Goal: Transaction & Acquisition: Book appointment/travel/reservation

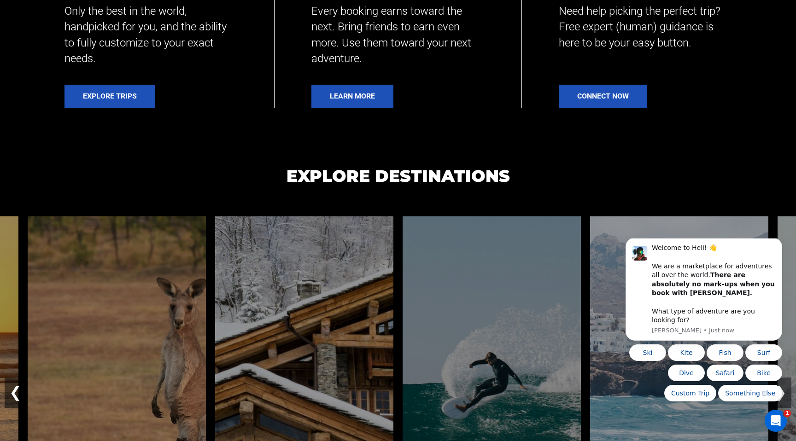
scroll to position [515, 0]
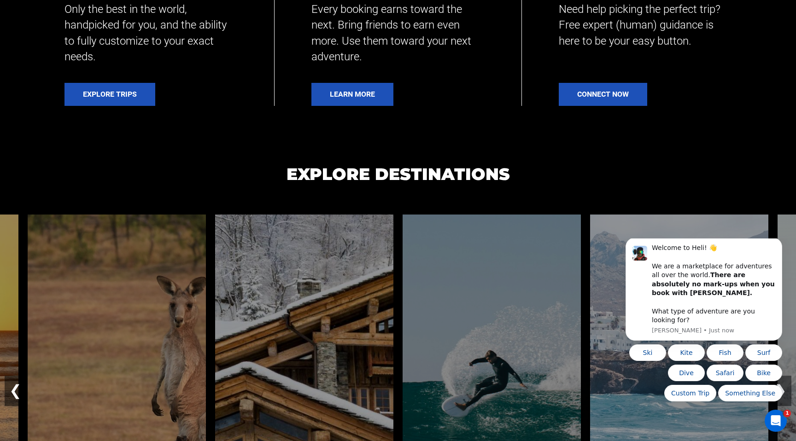
click at [558, 167] on h1 "EXPLORE DESTINATIONS" at bounding box center [398, 187] width 796 height 53
click at [779, 243] on icon "Dismiss notification" at bounding box center [779, 240] width 5 height 5
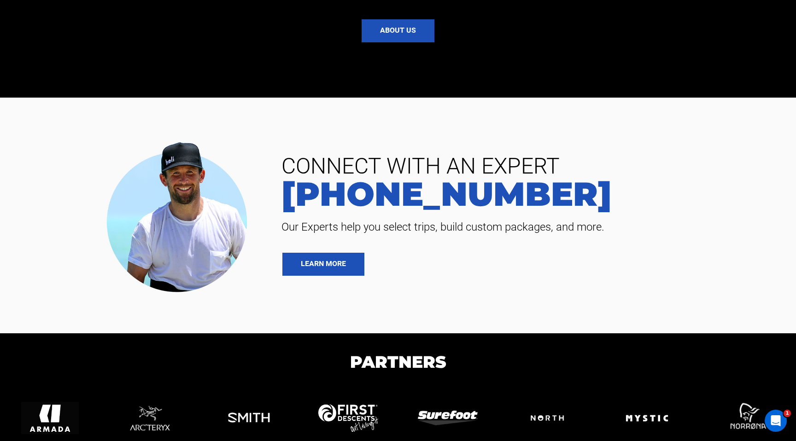
scroll to position [2169, 0]
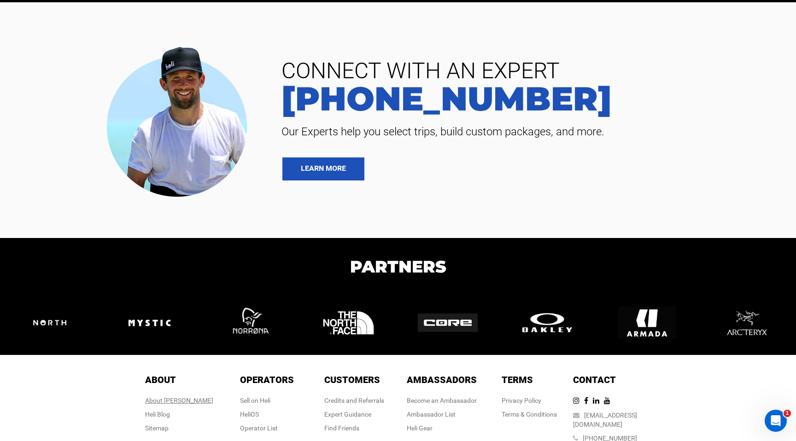
click at [181, 396] on div "About [PERSON_NAME]" at bounding box center [179, 400] width 68 height 9
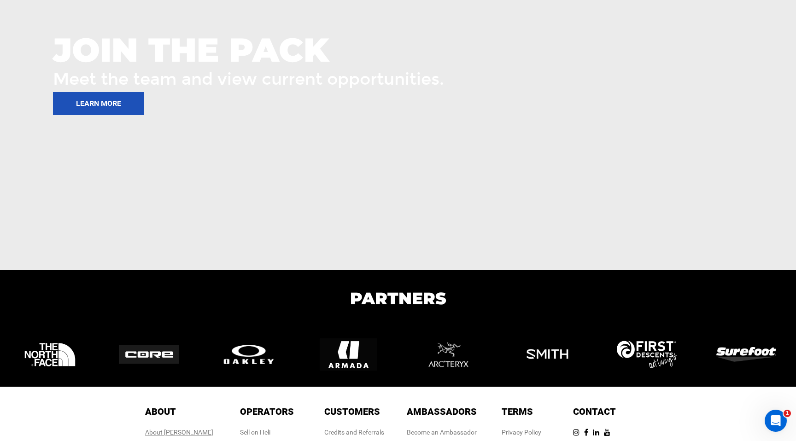
scroll to position [1370, 0]
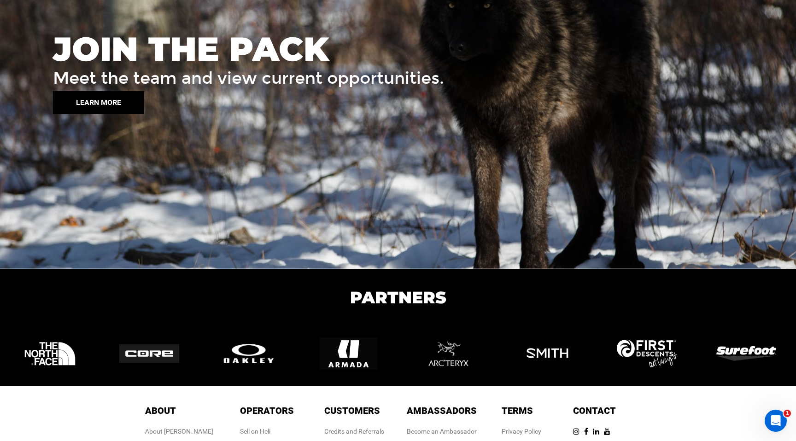
click at [86, 96] on button "LEARN MORE" at bounding box center [98, 102] width 91 height 23
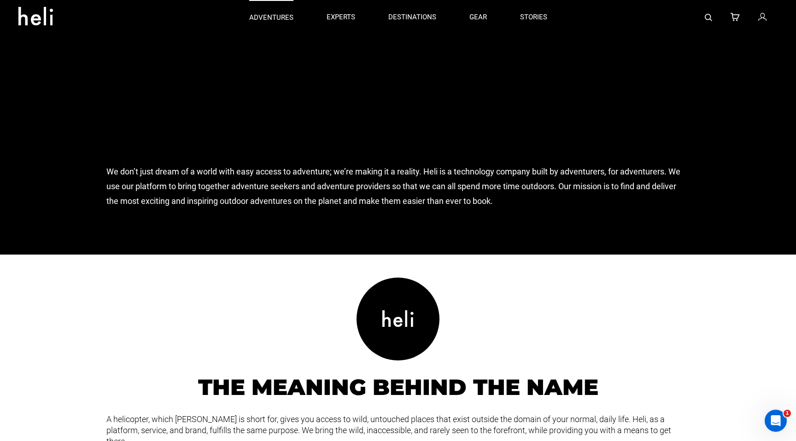
scroll to position [722, 0]
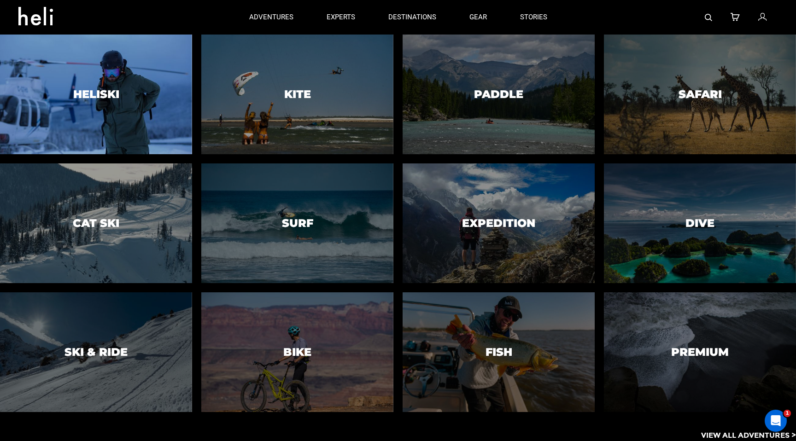
click at [111, 92] on h3 "Heliski" at bounding box center [96, 94] width 46 height 12
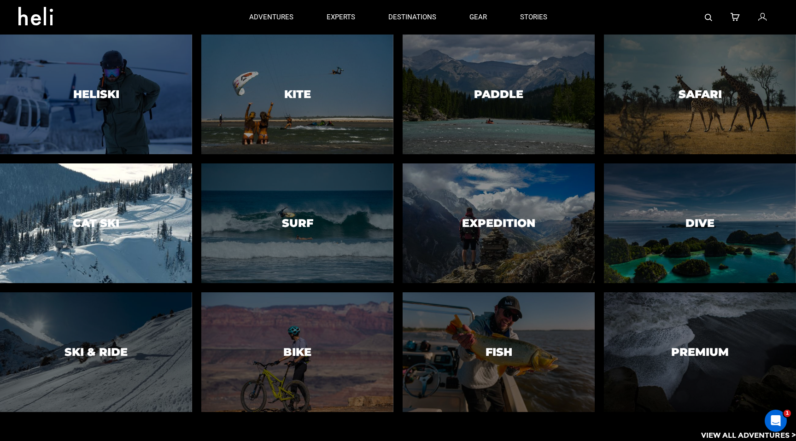
click at [106, 226] on h3 "Cat Ski" at bounding box center [96, 223] width 47 height 12
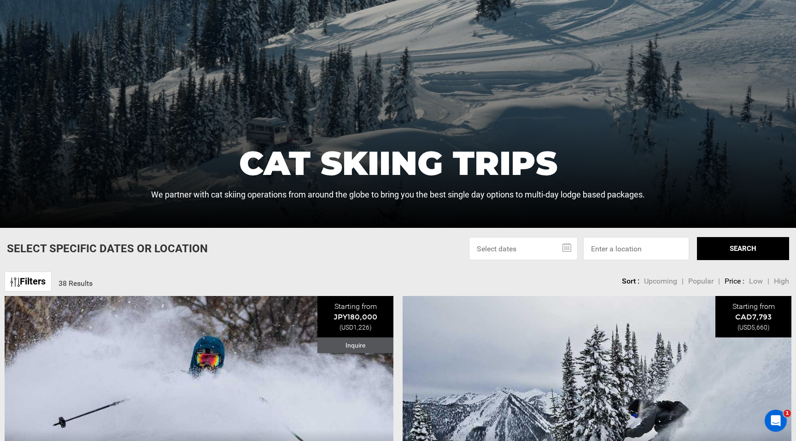
scroll to position [162, 0]
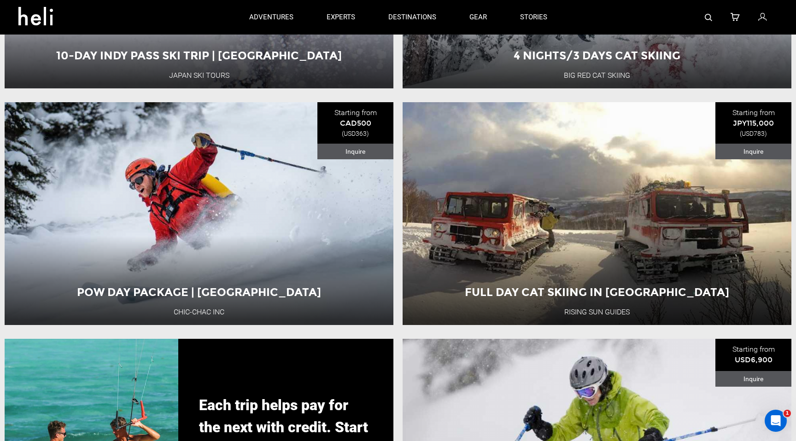
scroll to position [1766, 0]
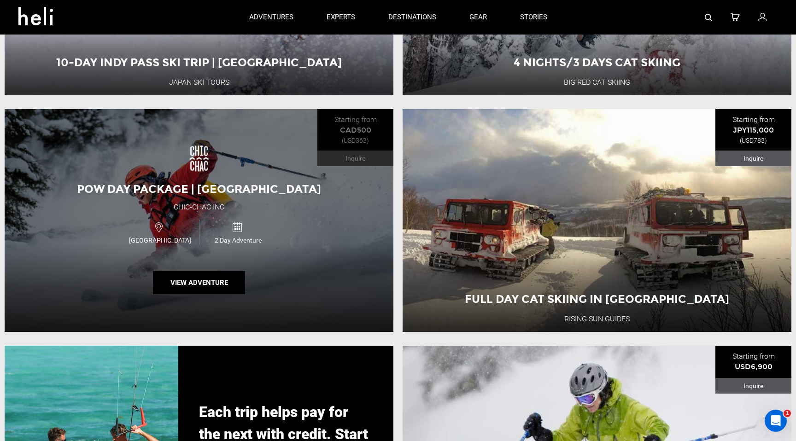
click at [283, 286] on div "Pow Day Package | Murdochville Chic-Chac inc [GEOGRAPHIC_DATA] 2 Day Adventure …" at bounding box center [199, 220] width 389 height 223
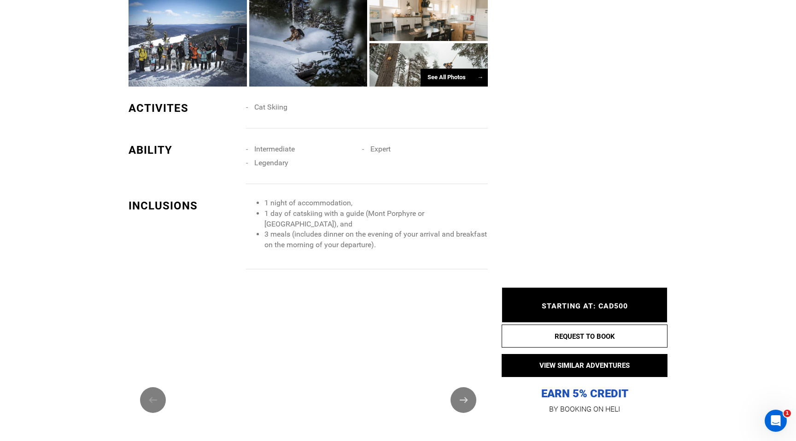
scroll to position [976, 0]
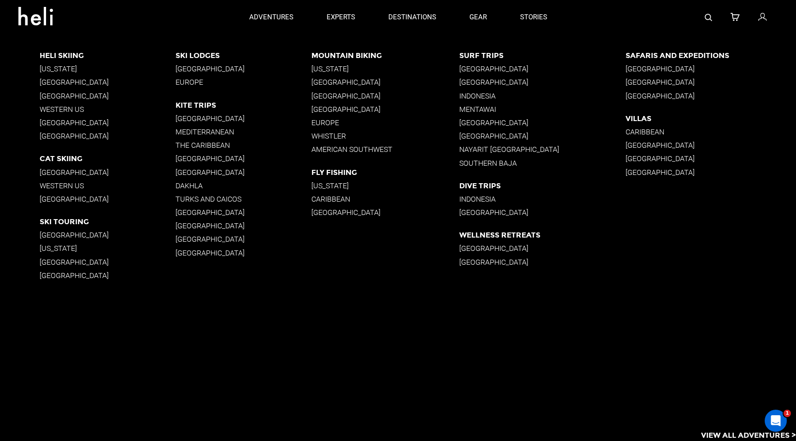
click at [85, 170] on p "[GEOGRAPHIC_DATA]" at bounding box center [108, 172] width 136 height 9
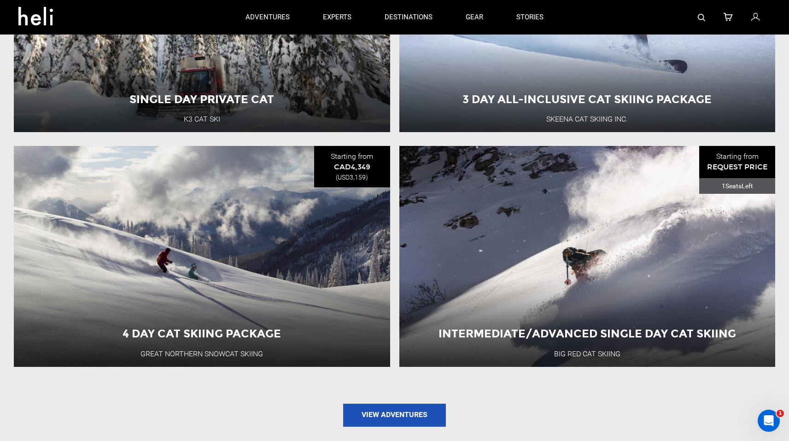
scroll to position [939, 0]
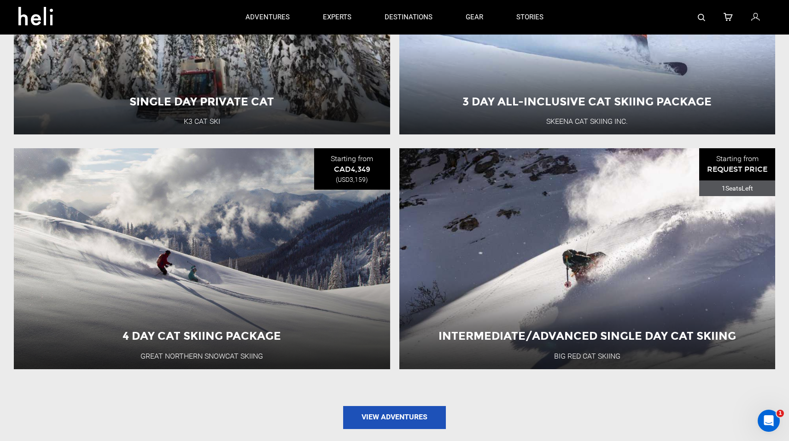
click at [85, 170] on div "4 Day Cat Skiing Package Great Northern Snowcat Skiing [GEOGRAPHIC_DATA] 5 Day …" at bounding box center [202, 258] width 376 height 221
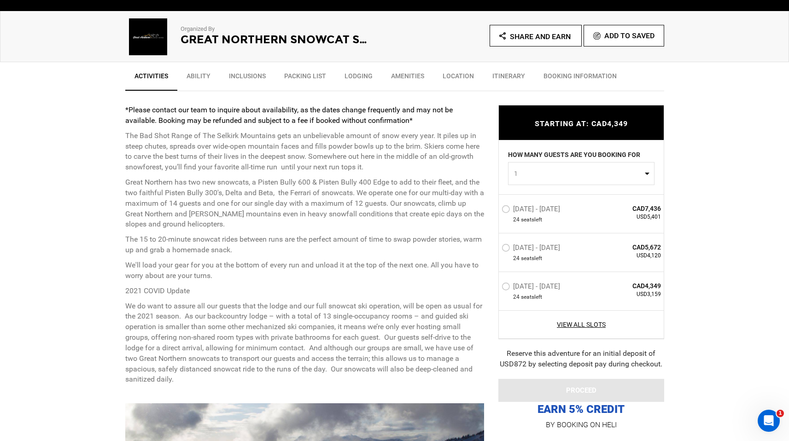
scroll to position [311, 0]
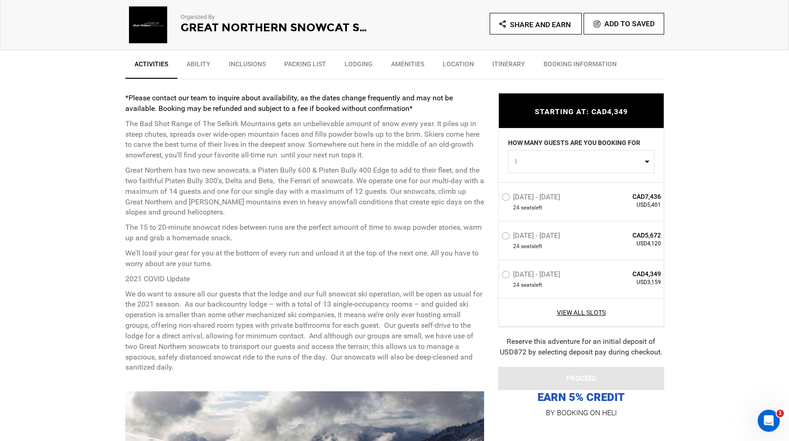
click at [567, 167] on button "1" at bounding box center [581, 161] width 146 height 23
click at [550, 198] on link "2" at bounding box center [581, 200] width 146 height 17
select select "2"
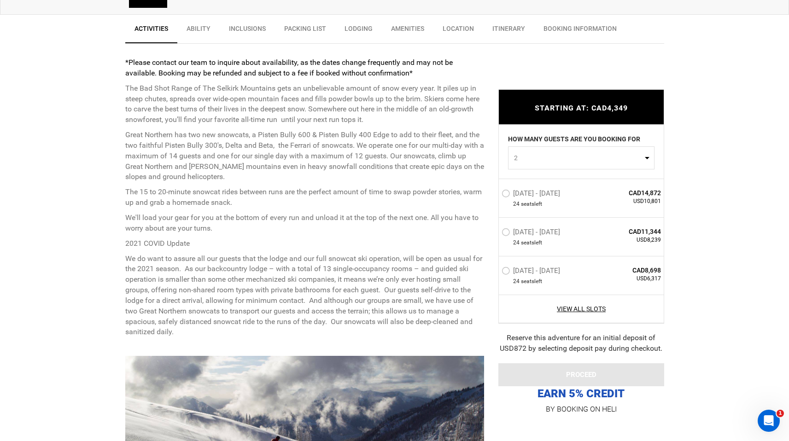
scroll to position [349, 0]
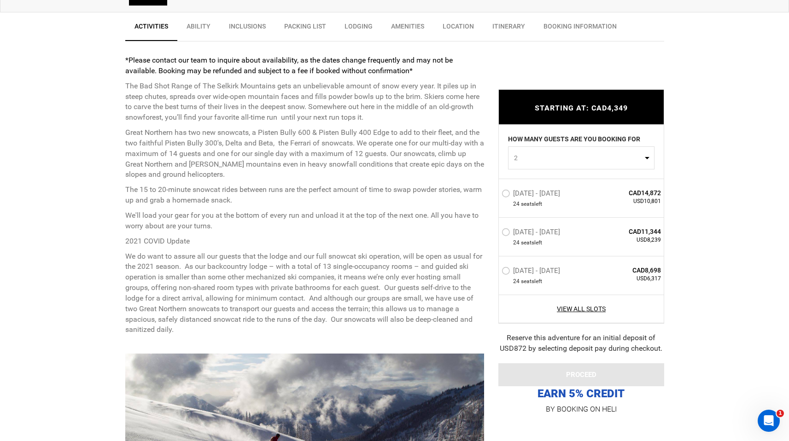
click at [507, 194] on label "[DATE] - [DATE]" at bounding box center [531, 194] width 61 height 11
click at [495, 194] on input "[DATE] - [DATE]" at bounding box center [495, 197] width 0 height 20
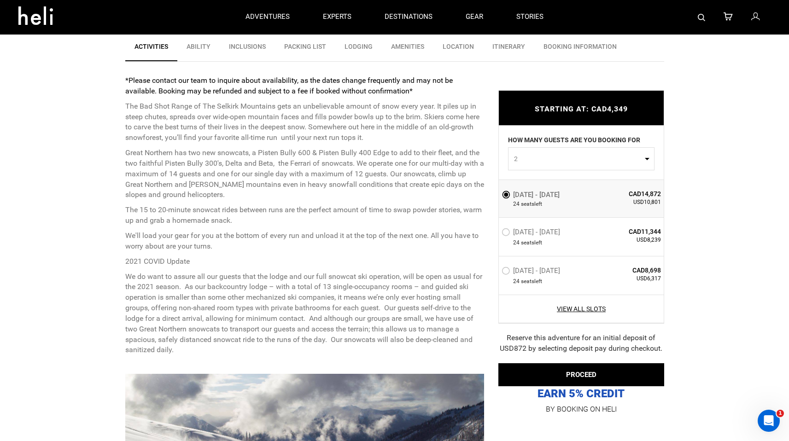
scroll to position [319, 0]
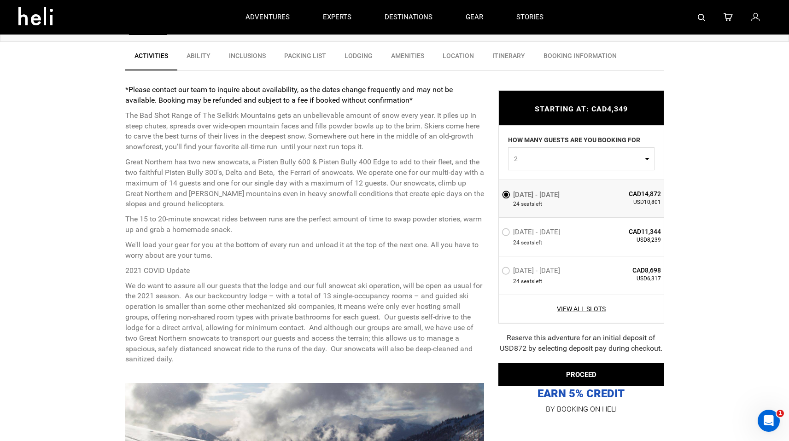
click at [243, 56] on link "Inclusions" at bounding box center [247, 58] width 55 height 23
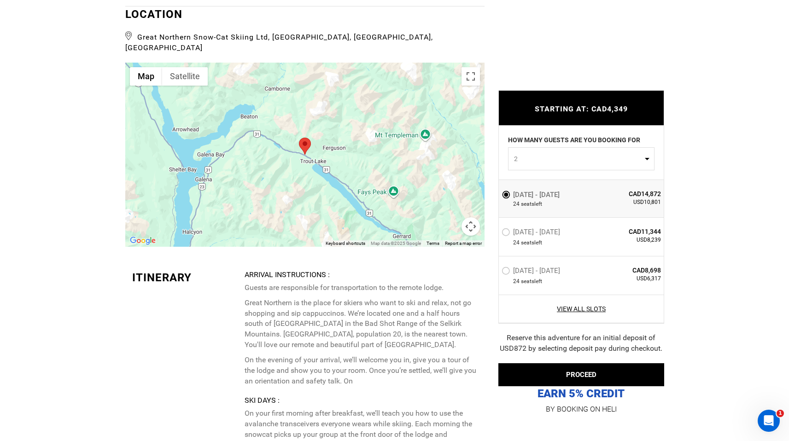
scroll to position [1519, 0]
click at [471, 67] on button "Toggle fullscreen view" at bounding box center [470, 76] width 18 height 18
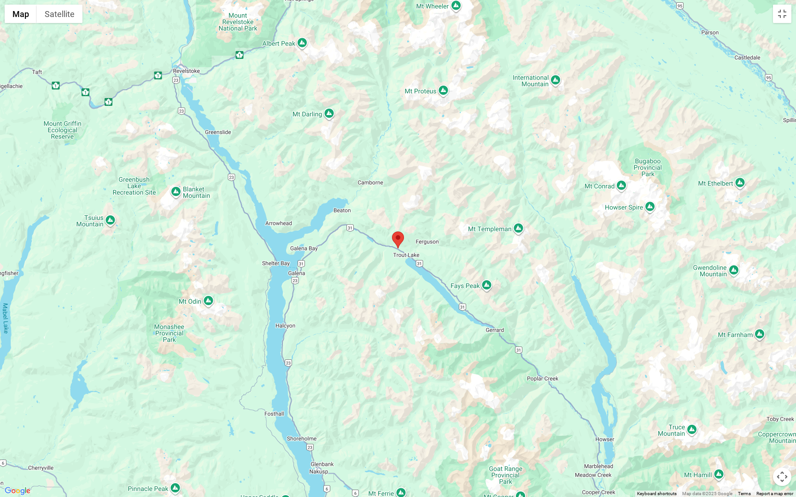
click at [471, 124] on div at bounding box center [398, 248] width 796 height 497
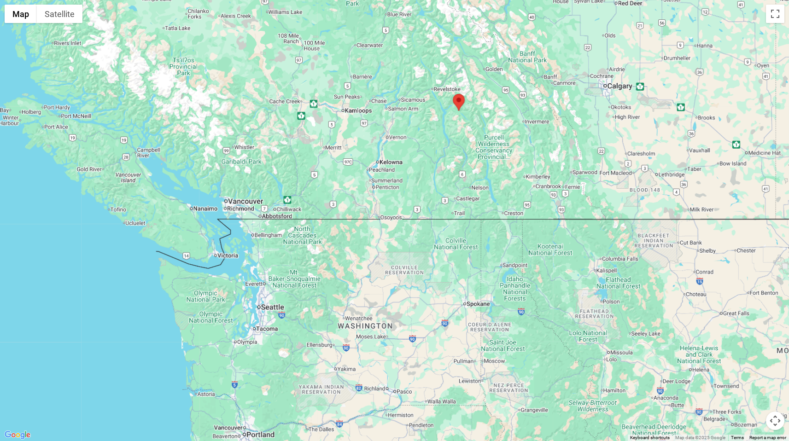
scroll to position [28, 0]
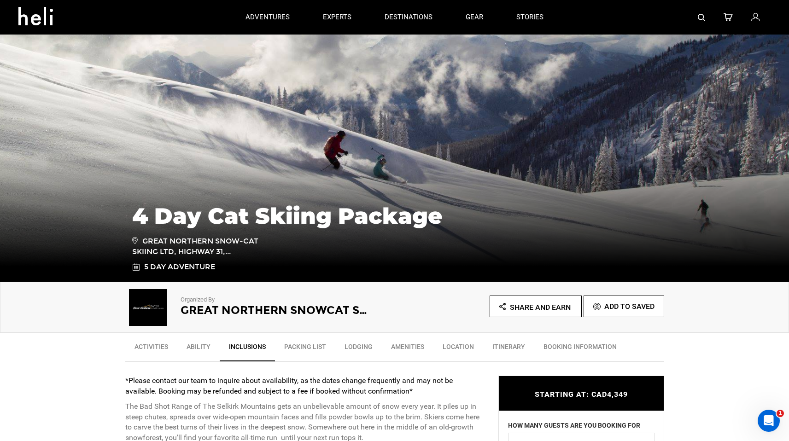
click at [367, 344] on link "Lodging" at bounding box center [358, 349] width 47 height 23
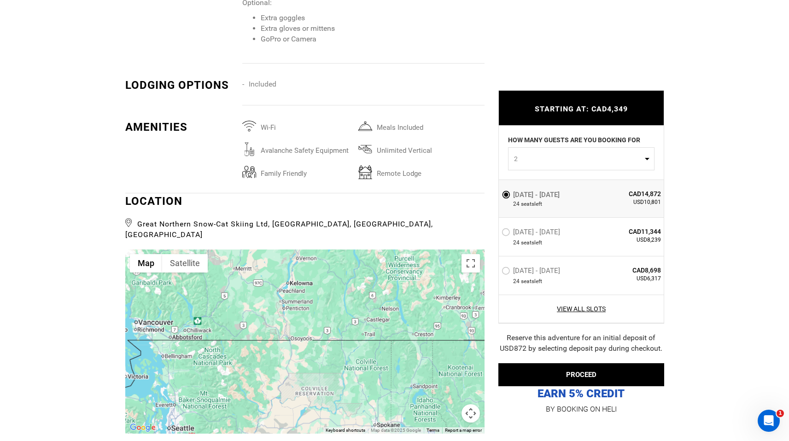
scroll to position [1333, 0]
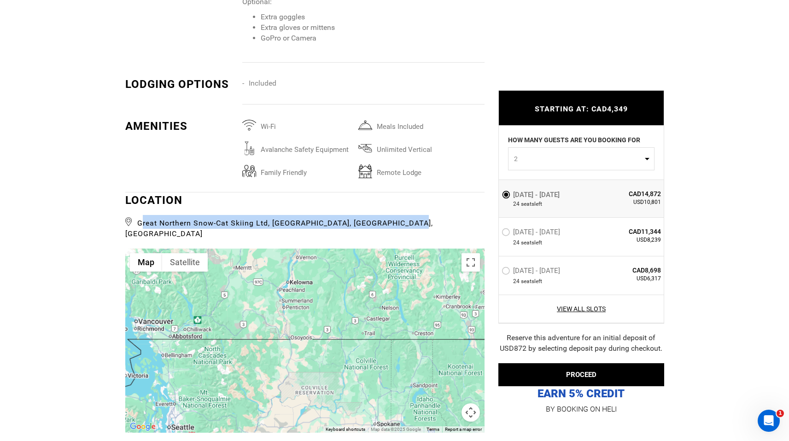
drag, startPoint x: 140, startPoint y: 223, endPoint x: 301, endPoint y: 233, distance: 161.0
copy span "Great Northern Snow-Cat Skiing Ltd, [GEOGRAPHIC_DATA], [GEOGRAPHIC_DATA], [GEOG…"
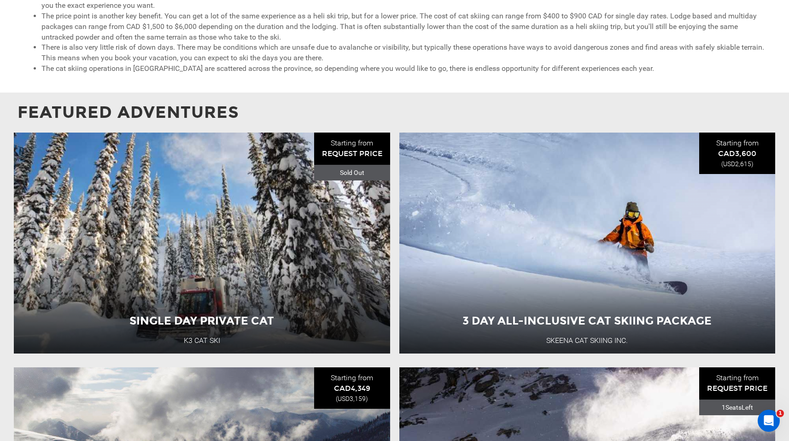
scroll to position [721, 0]
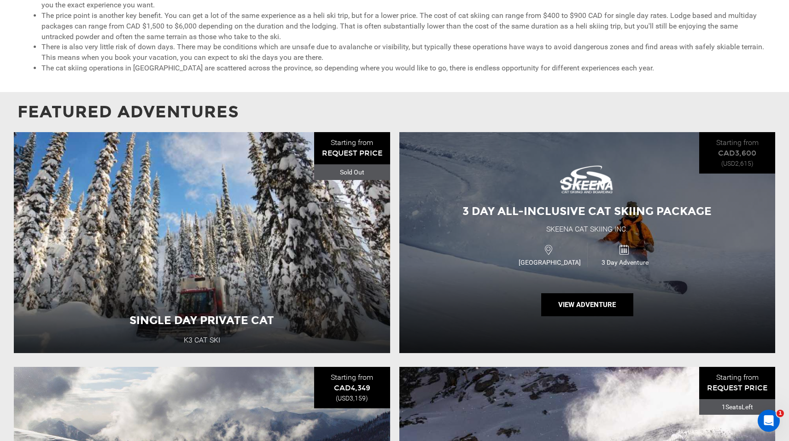
click at [583, 258] on span "[GEOGRAPHIC_DATA]" at bounding box center [549, 262] width 75 height 9
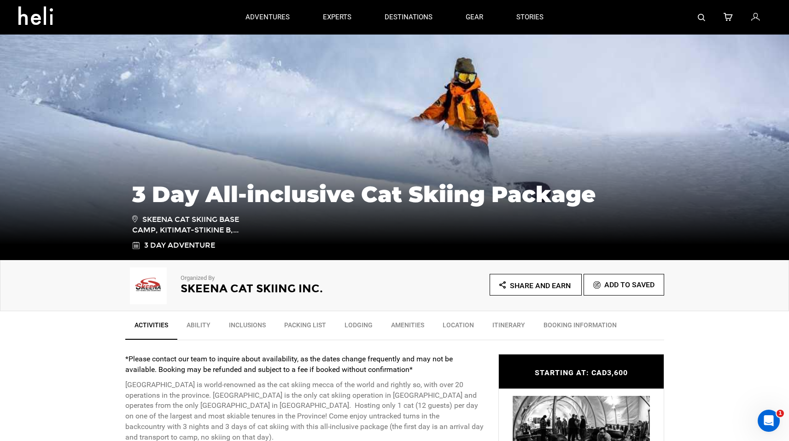
scroll to position [65, 0]
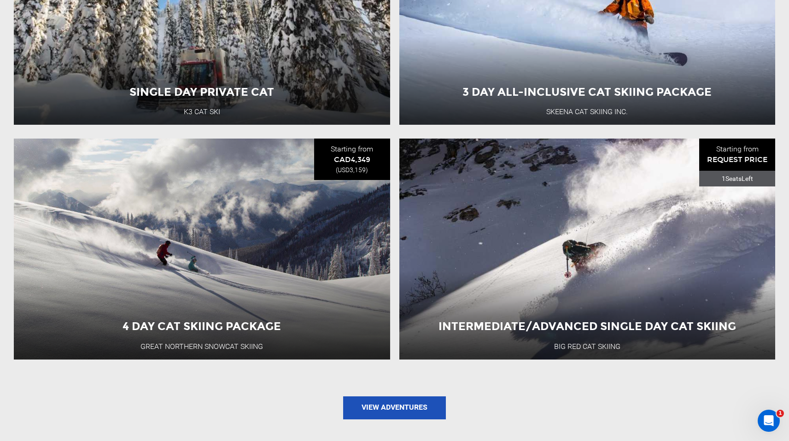
scroll to position [952, 0]
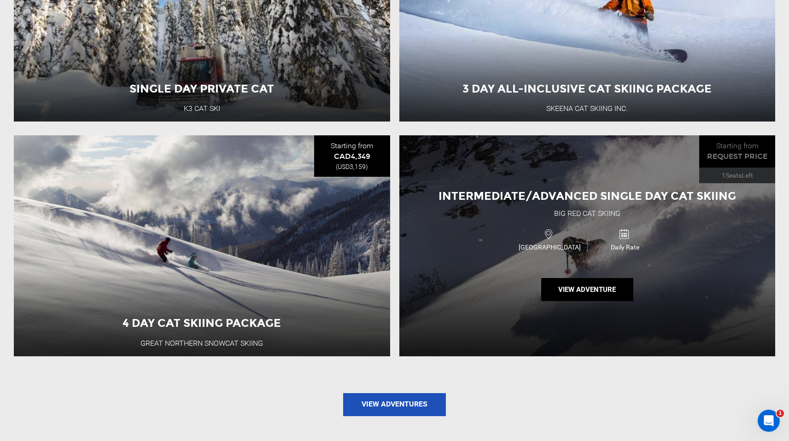
click at [507, 259] on div "Intermediate/Advanced Single Day Cat Skiing Big Red Cat Skiing Canada Daily Rat…" at bounding box center [587, 245] width 376 height 221
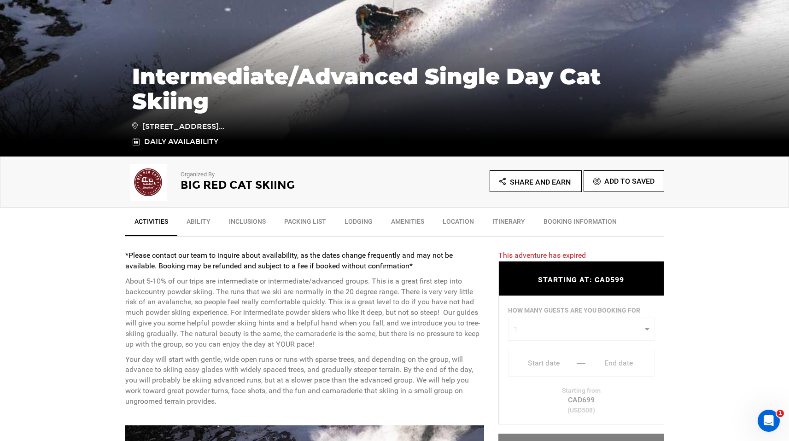
scroll to position [157, 0]
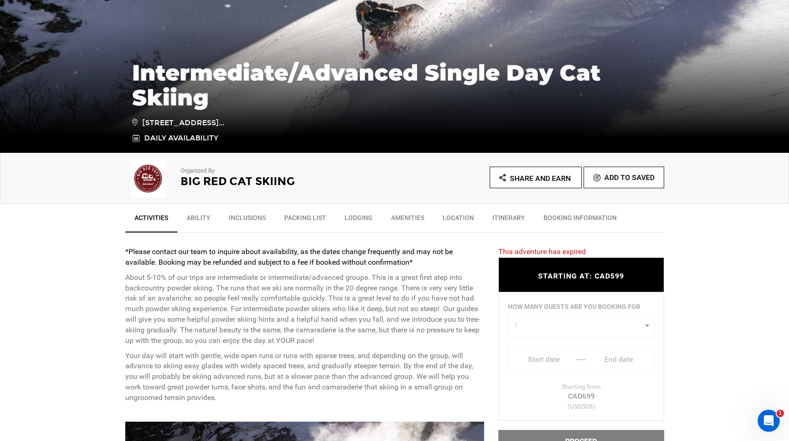
click at [455, 218] on link "Location" at bounding box center [458, 220] width 50 height 23
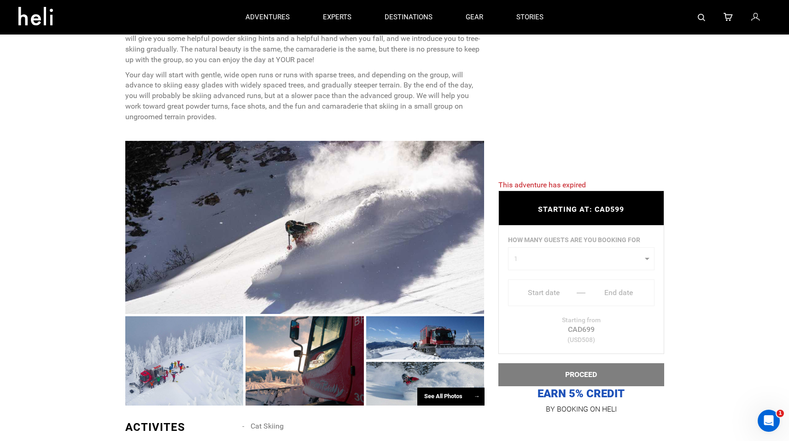
scroll to position [380, 0]
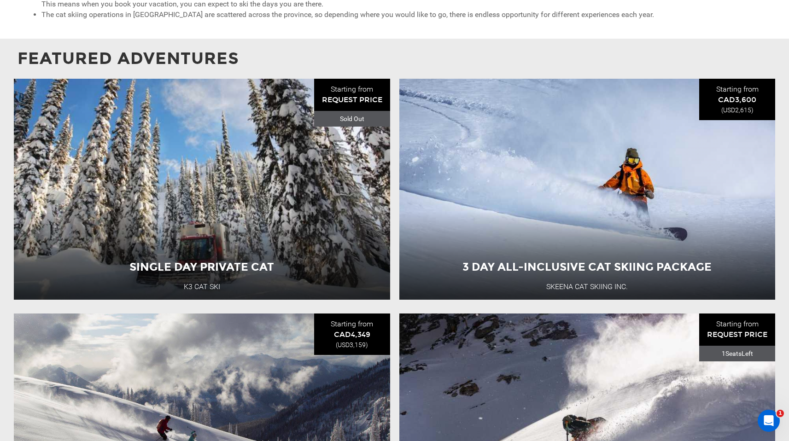
scroll to position [780, 0]
